Goal: Check status

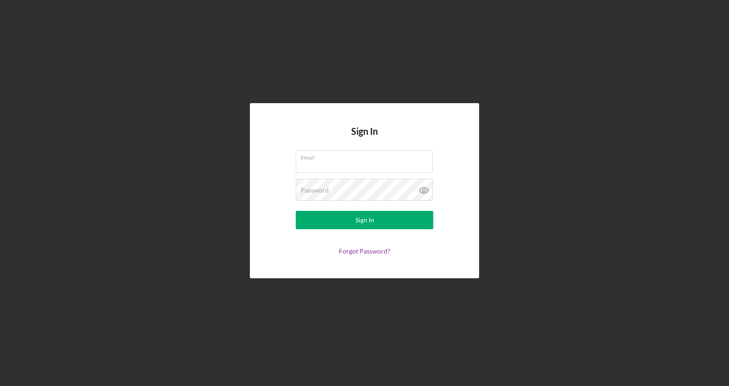
type input "[EMAIL_ADDRESS][DOMAIN_NAME]"
click at [395, 225] on button "Sign In" at bounding box center [365, 220] width 138 height 18
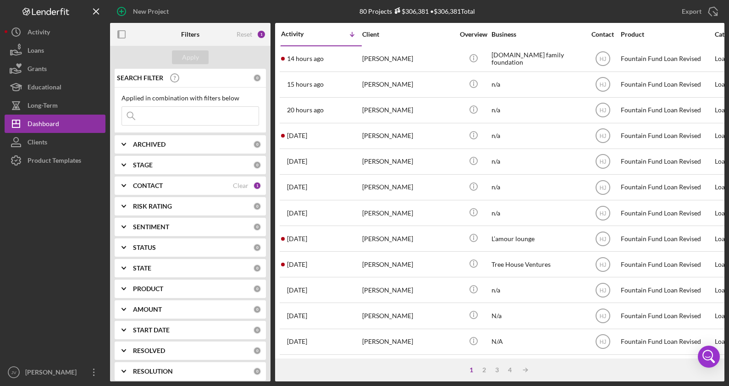
click at [178, 189] on div "CONTACT Clear 1" at bounding box center [197, 186] width 128 height 18
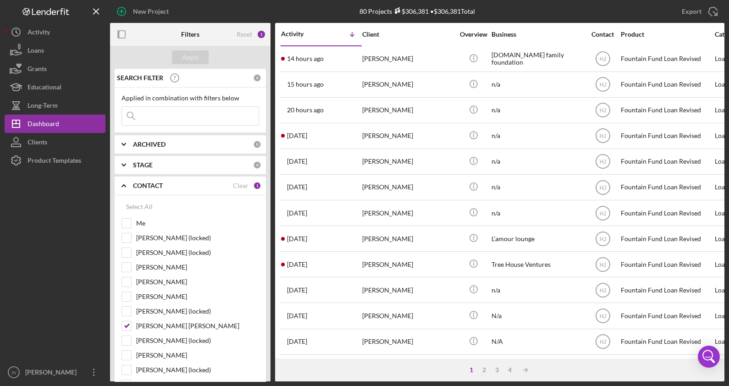
click at [132, 327] on div "[PERSON_NAME] [PERSON_NAME]" at bounding box center [191, 328] width 138 height 15
click at [126, 328] on input "[PERSON_NAME] [PERSON_NAME]" at bounding box center [126, 326] width 9 height 9
checkbox input "false"
click at [130, 222] on input "Me" at bounding box center [126, 223] width 9 height 9
checkbox input "true"
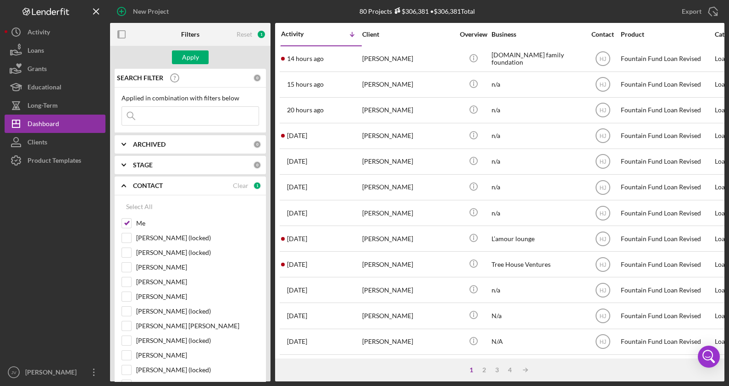
click at [191, 57] on div "Apply" at bounding box center [190, 57] width 17 height 14
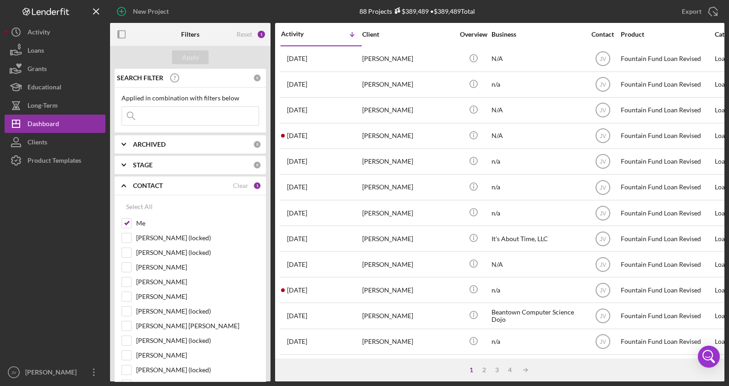
click at [352, 104] on div "[DATE] [PERSON_NAME]" at bounding box center [321, 110] width 80 height 24
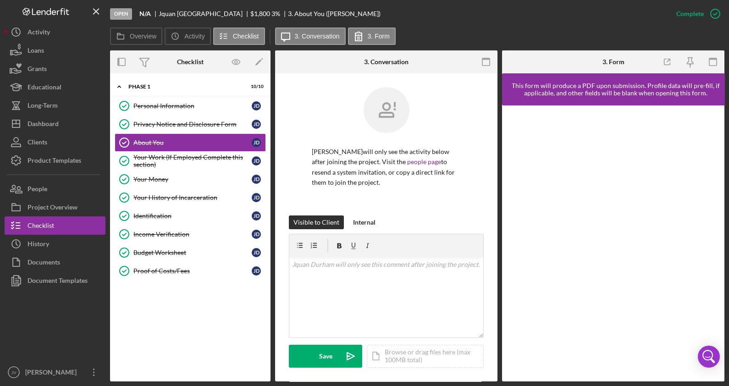
click at [184, 268] on div "Proof of Costs/Fees" at bounding box center [192, 270] width 118 height 7
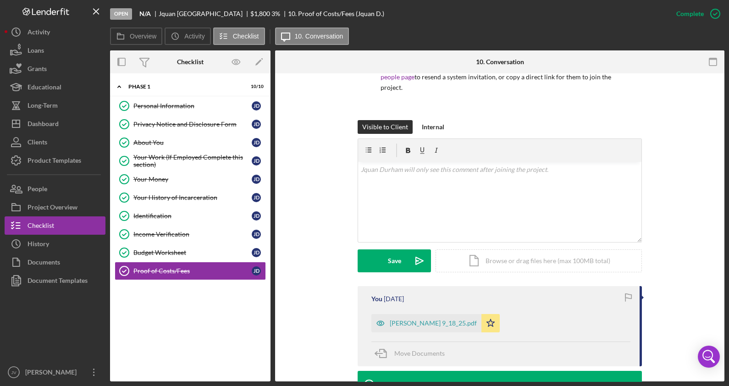
scroll to position [229, 0]
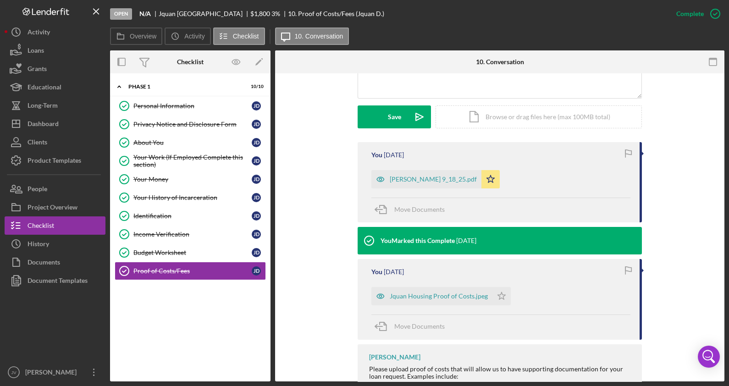
click at [431, 182] on div "[PERSON_NAME] 9_18_25.pdf" at bounding box center [433, 179] width 87 height 7
